Goal: Information Seeking & Learning: Learn about a topic

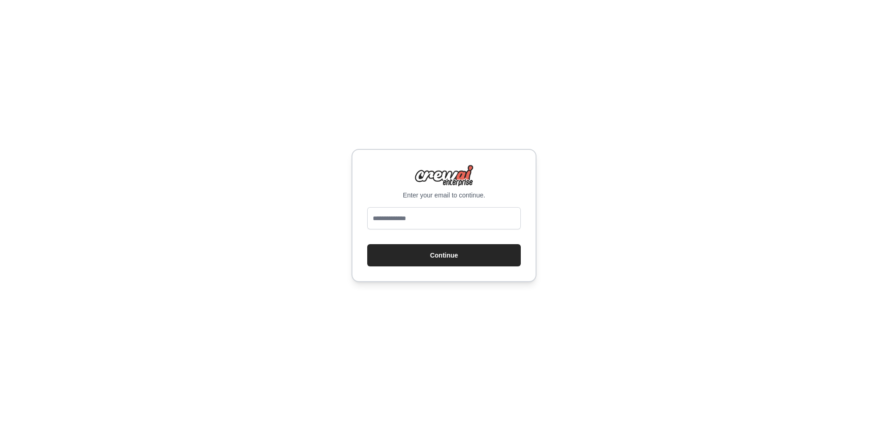
click at [396, 215] on input "email" at bounding box center [444, 218] width 154 height 22
type input "**********"
click at [435, 248] on button "Continue" at bounding box center [444, 255] width 154 height 22
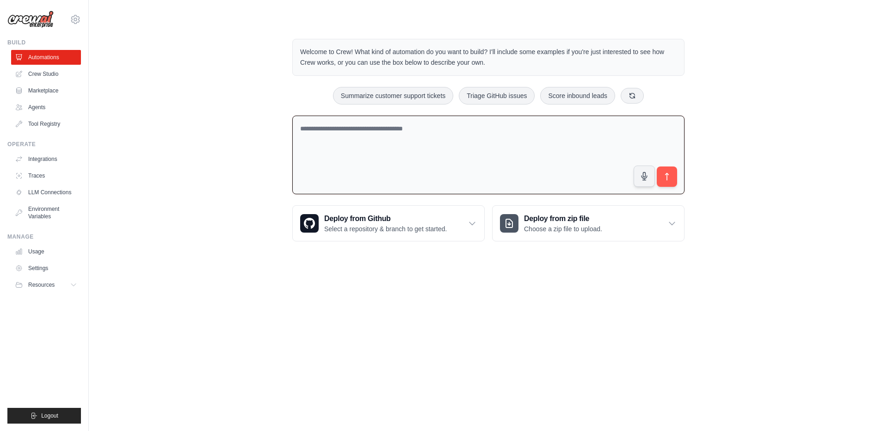
click at [522, 177] on textarea at bounding box center [488, 155] width 392 height 79
click at [47, 105] on link "Agents" at bounding box center [47, 107] width 70 height 15
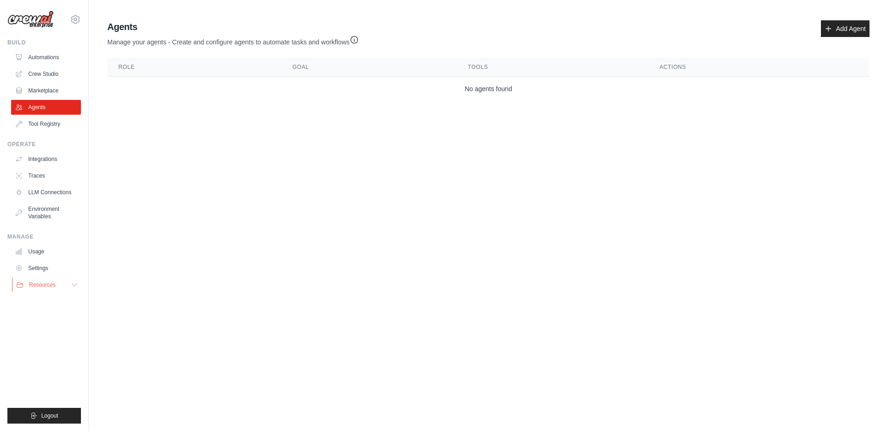
click at [47, 286] on span "Resources" at bounding box center [42, 284] width 26 height 7
click at [49, 294] on li "Resources Documentation GitHub" at bounding box center [46, 315] width 70 height 74
click at [50, 296] on link "Documentation" at bounding box center [50, 300] width 64 height 13
